Goal: Use online tool/utility: Utilize a website feature to perform a specific function

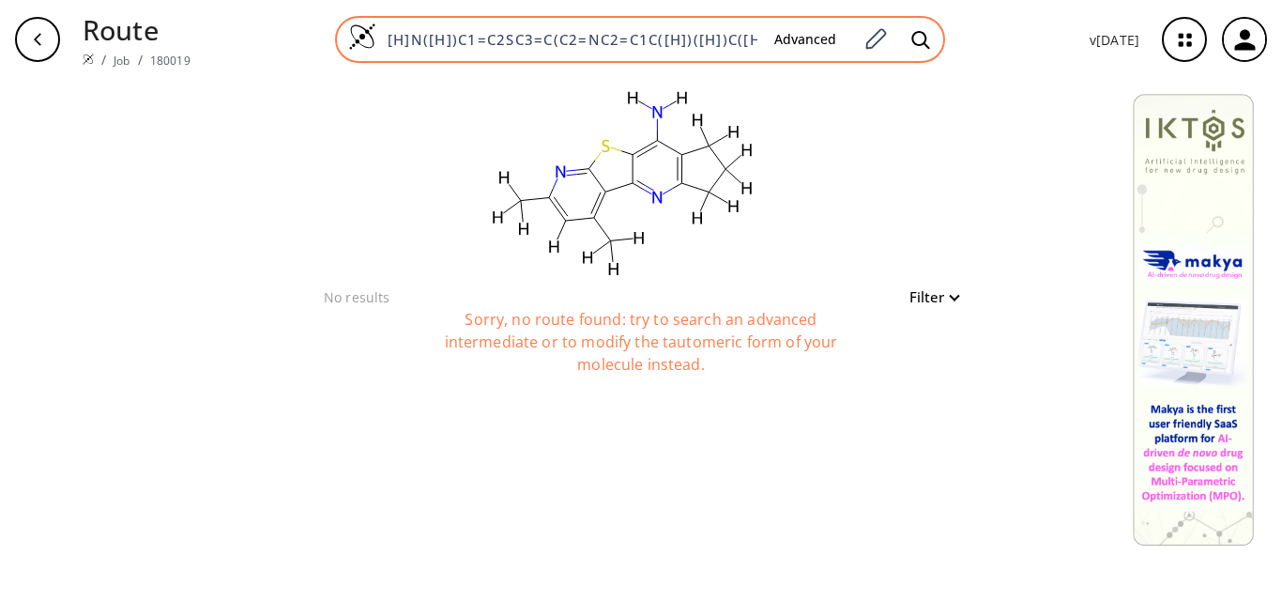
click at [690, 38] on input "[H]N([H])C1=C2SC3=C(C2=NC2=C1C([H])([H])C([H])([H])C2([H])[H])C(=C([H])C(=N3)C(…" at bounding box center [567, 39] width 383 height 19
paste input "[H]N([H])C1=C2SC3=C(C2=NC2=C1C([H])([H])C([H])([H])C2([H])[H])C(=C([H])C(=N3)C1…"
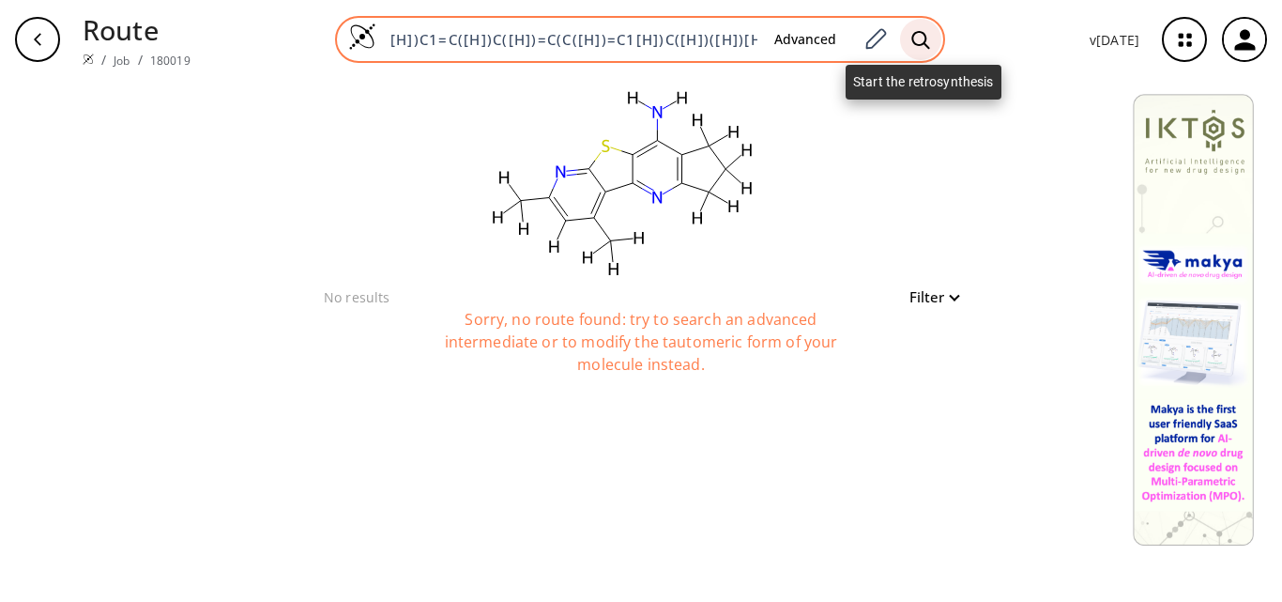
type input "[H]N([H])C1=C2SC3=C(C2=NC2=C1C([H])([H])C([H])([H])C2([H])[H])C(=C([H])C(=N3)C1…"
click at [933, 34] on div at bounding box center [920, 39] width 41 height 41
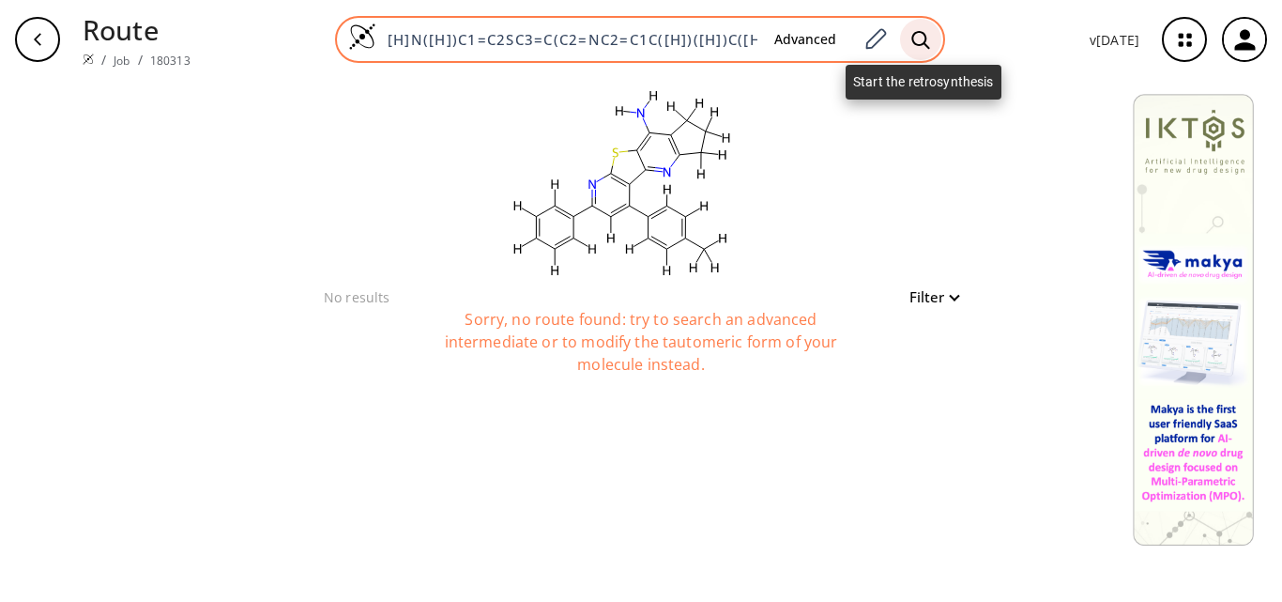
click at [923, 34] on icon at bounding box center [921, 40] width 19 height 20
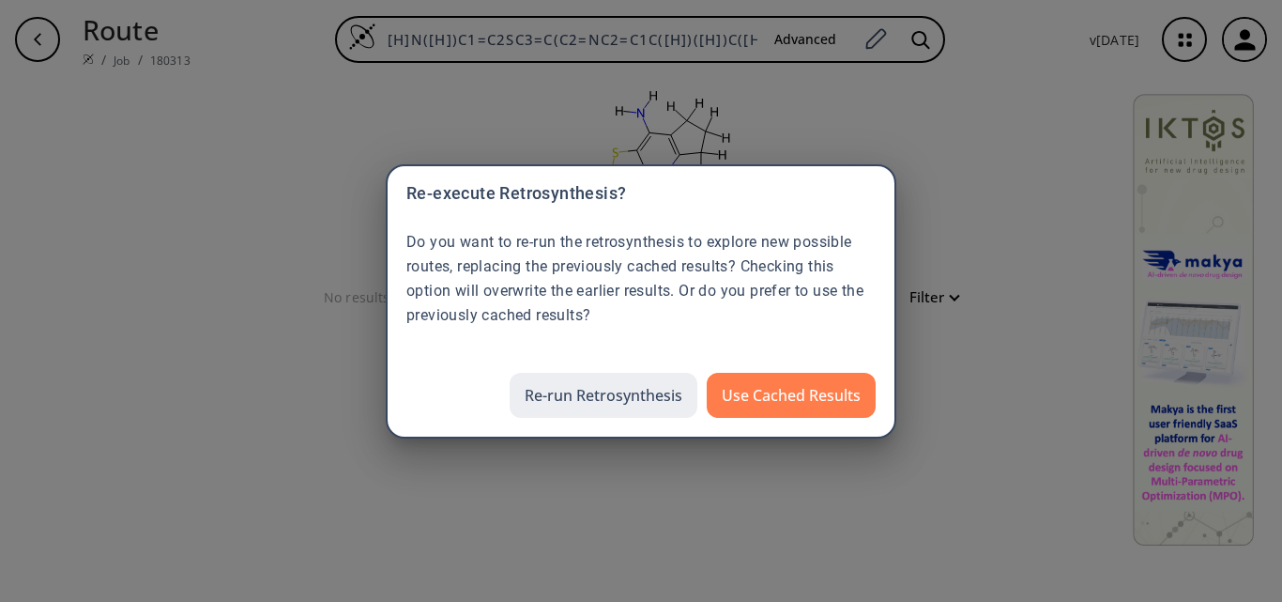
click at [575, 389] on button "Re-run Retrosynthesis" at bounding box center [604, 395] width 188 height 45
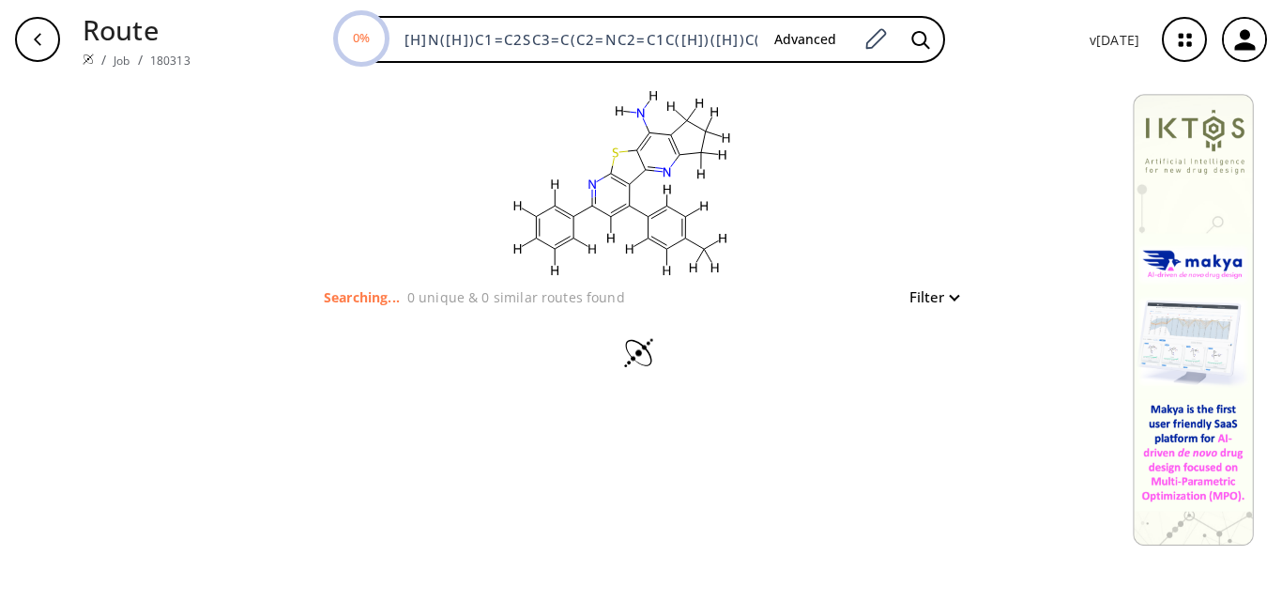
click at [421, 159] on div "clear" at bounding box center [641, 182] width 650 height 207
click at [230, 182] on div "clear Searching... 0 unique & 0 similar routes found Filter" at bounding box center [641, 340] width 1282 height 523
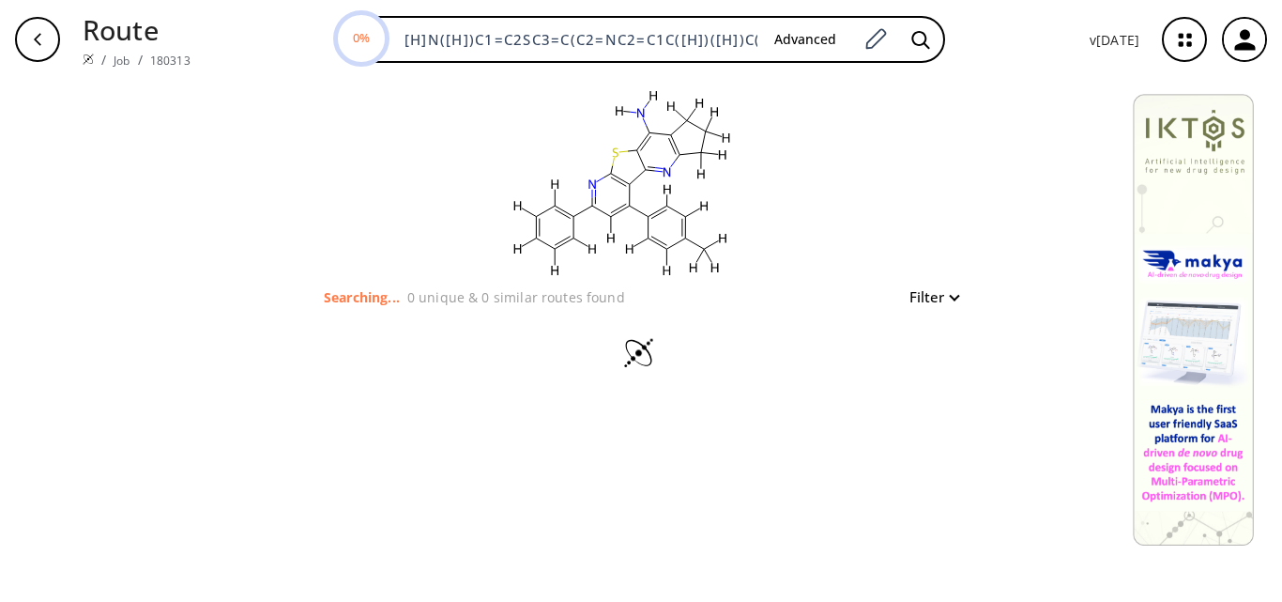
click at [230, 182] on div "clear Searching... 0 unique & 0 similar routes found Filter" at bounding box center [641, 340] width 1282 height 523
click at [326, 154] on div "clear" at bounding box center [641, 182] width 650 height 207
